Goal: Task Accomplishment & Management: Manage account settings

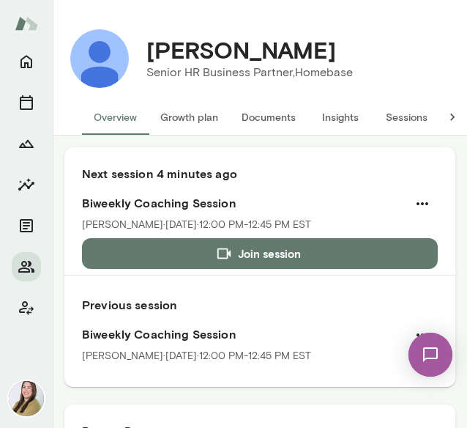
scroll to position [293, 0]
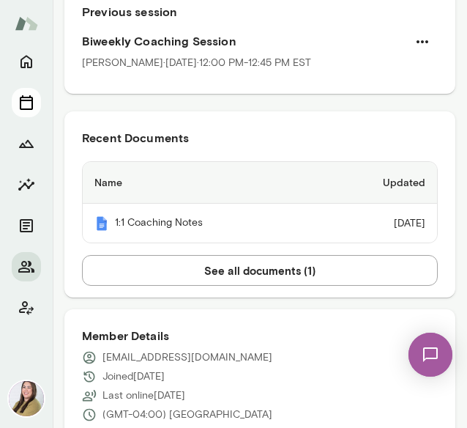
click at [20, 108] on icon "Sessions" at bounding box center [26, 102] width 13 height 15
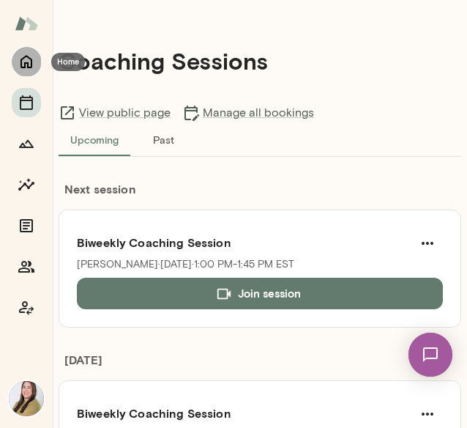
click at [29, 61] on icon "Home" at bounding box center [27, 62] width 18 height 18
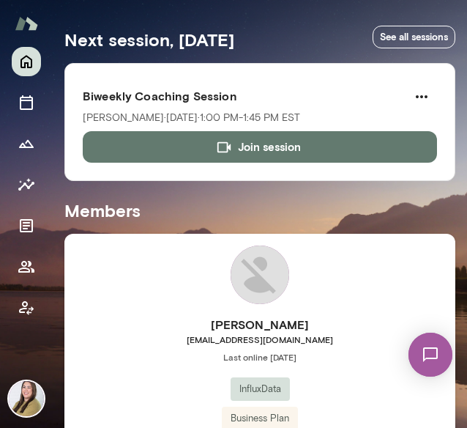
scroll to position [220, 0]
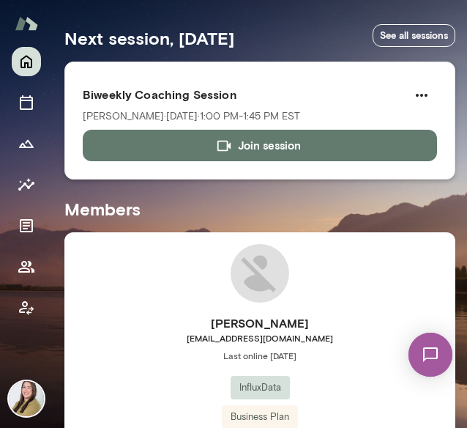
click at [174, 142] on button "Join session" at bounding box center [260, 145] width 354 height 31
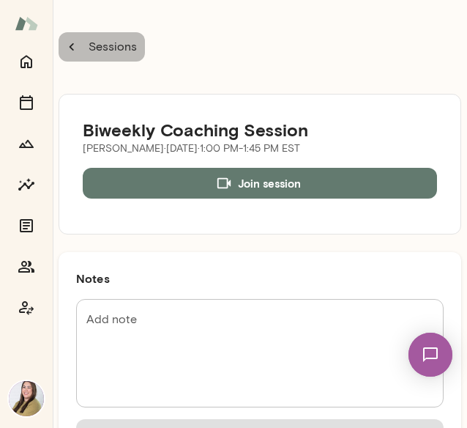
click at [93, 45] on p "Sessions" at bounding box center [111, 47] width 51 height 18
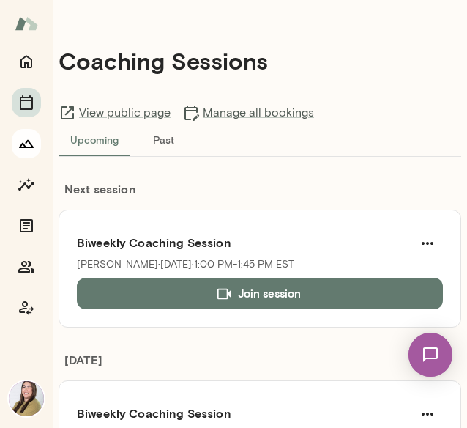
scroll to position [659, 0]
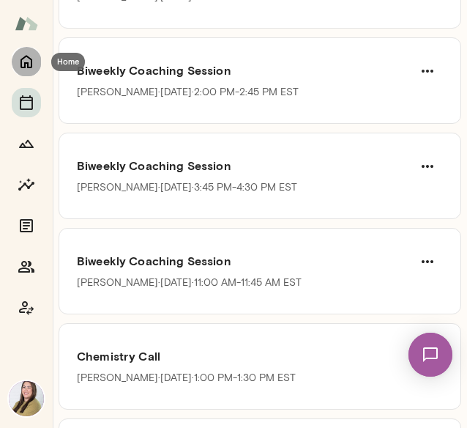
click at [29, 55] on icon "Home" at bounding box center [27, 62] width 18 height 18
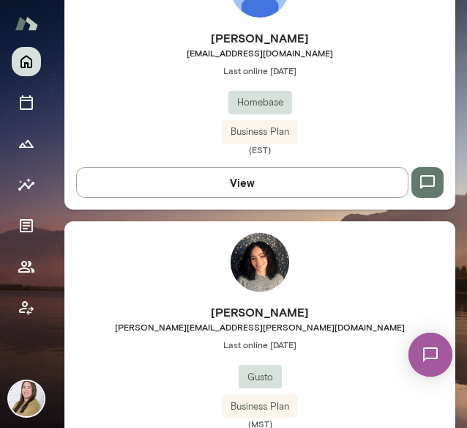
scroll to position [2123, 0]
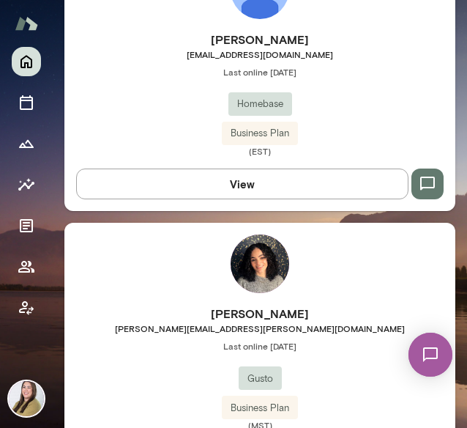
click at [250, 258] on img at bounding box center [260, 263] width 59 height 59
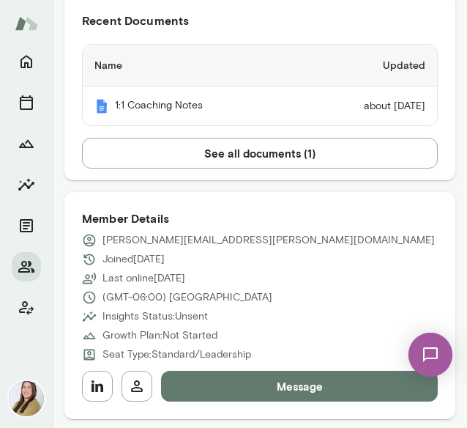
scroll to position [366, 0]
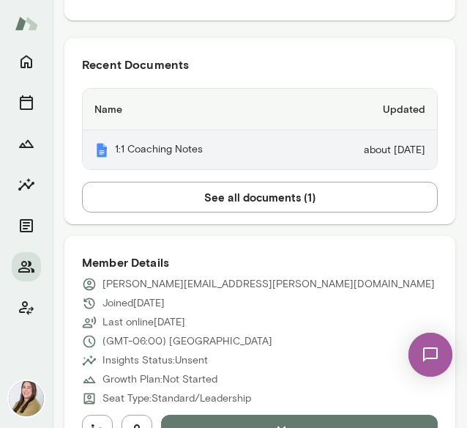
click at [170, 152] on th "1:1 Coaching Notes" at bounding box center [190, 149] width 215 height 39
